Goal: Transaction & Acquisition: Purchase product/service

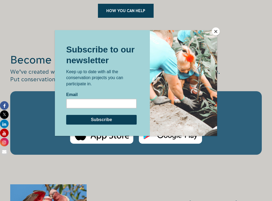
scroll to position [1021, 0]
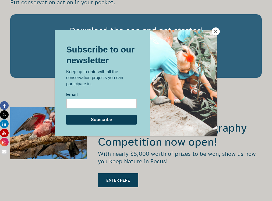
click at [214, 31] on button "Close" at bounding box center [215, 31] width 8 height 8
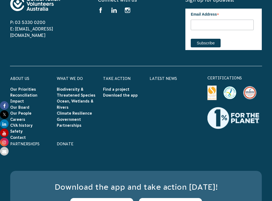
scroll to position [1814, 0]
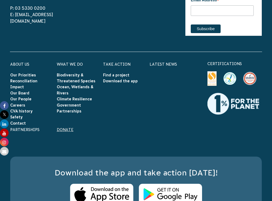
click at [68, 127] on link "Donate" at bounding box center [65, 129] width 17 height 4
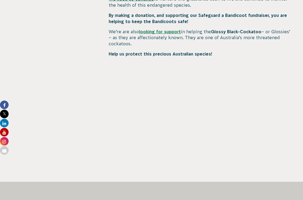
scroll to position [317, 0]
